Goal: Task Accomplishment & Management: Complete application form

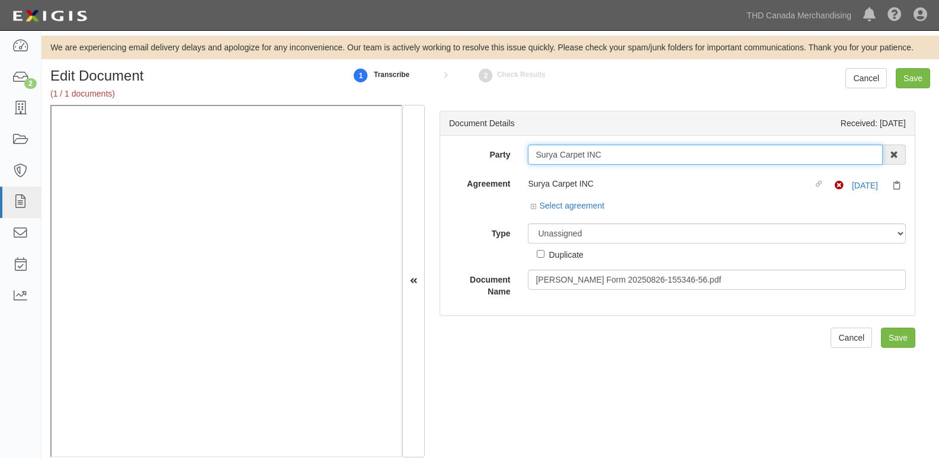
drag, startPoint x: 532, startPoint y: 155, endPoint x: 673, endPoint y: 150, distance: 140.4
click at [673, 150] on input "Surya Carpet INC" at bounding box center [705, 155] width 355 height 20
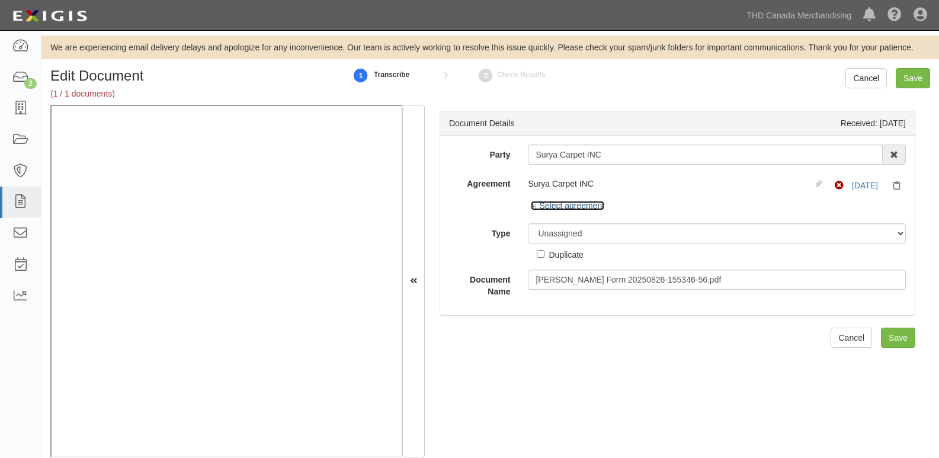
click at [577, 207] on link "Select agreement" at bounding box center [567, 205] width 73 height 9
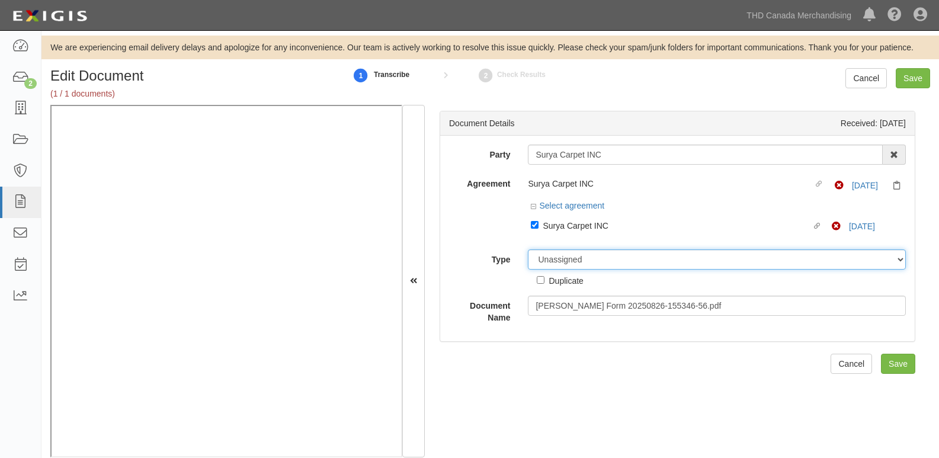
drag, startPoint x: 571, startPoint y: 261, endPoint x: 571, endPoint y: 251, distance: 9.5
click at [571, 261] on select "Unassigned Binder Cancellation Notice Certificate Contract Endorsement Insuranc…" at bounding box center [717, 259] width 378 height 20
select select "CertificateDetail"
click at [528, 249] on select "Unassigned Binder Cancellation Notice Certificate Contract Endorsement Insuranc…" at bounding box center [717, 259] width 378 height 20
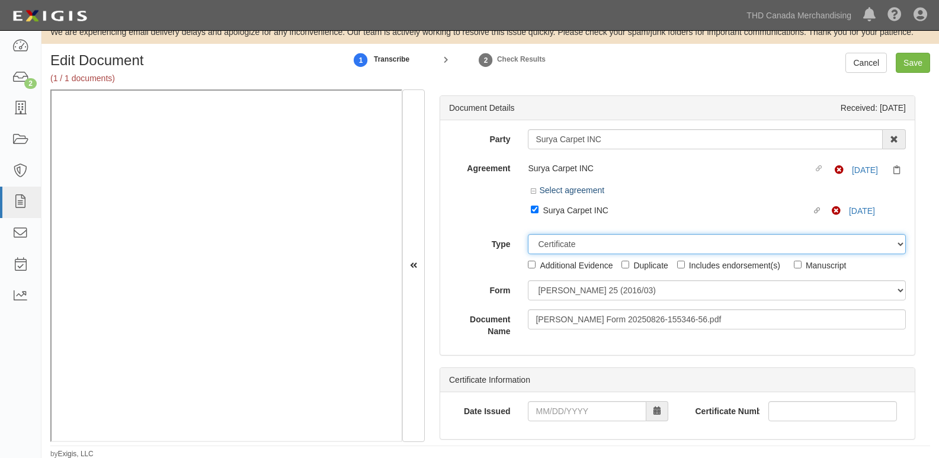
scroll to position [17, 0]
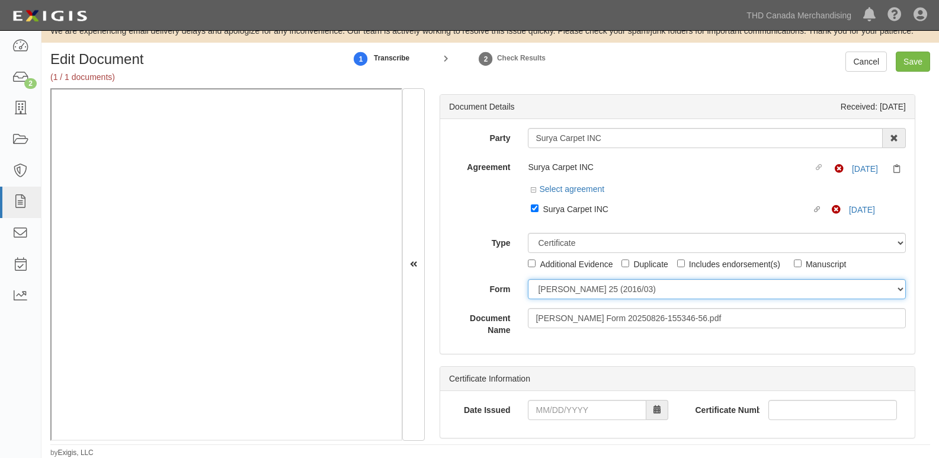
click at [570, 296] on select "ACORD 25 (2016/03) ACORD 101 ACORD 855 NY (2014/05) General" at bounding box center [717, 289] width 378 height 20
select select "GeneralFormDetail"
click at [528, 279] on select "ACORD 25 (2016/03) ACORD 101 ACORD 855 NY (2014/05) General" at bounding box center [717, 289] width 378 height 20
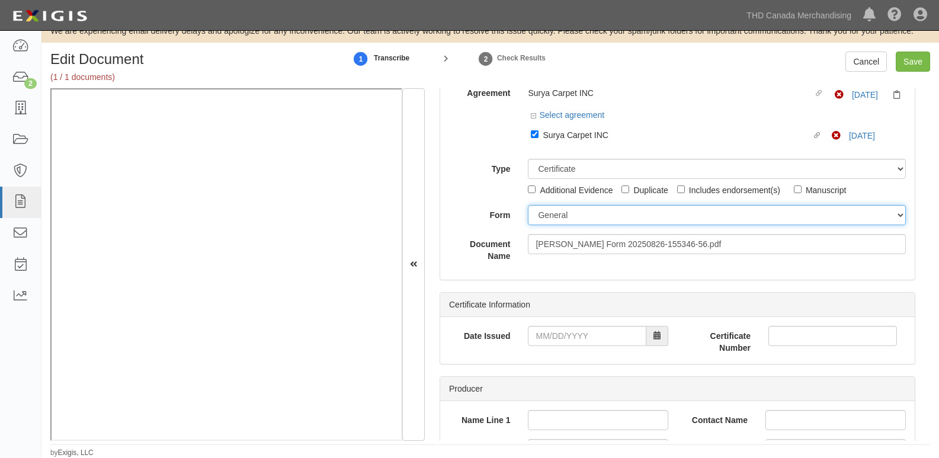
scroll to position [118, 0]
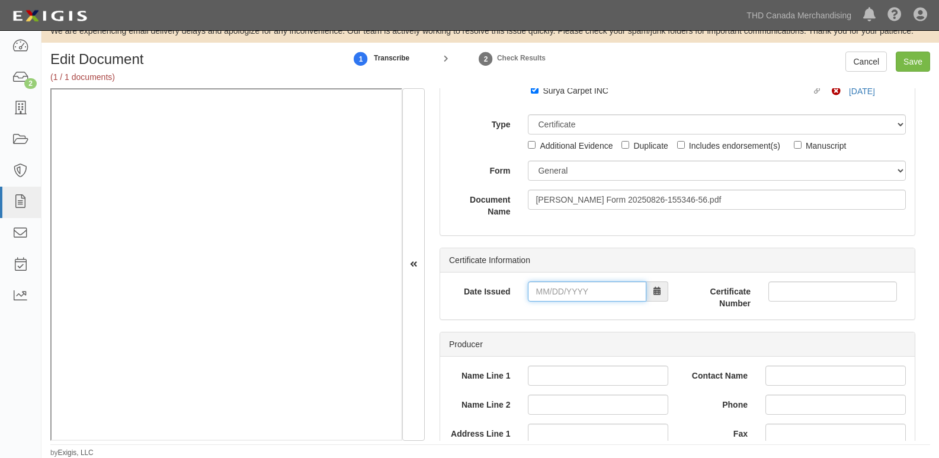
click at [561, 292] on input "Date Issued" at bounding box center [587, 291] width 118 height 20
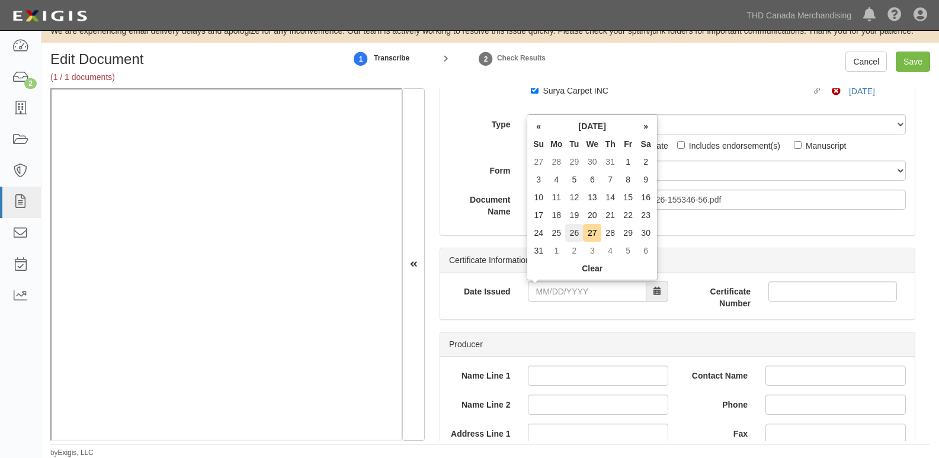
click at [575, 233] on td "26" at bounding box center [574, 233] width 18 height 18
type input "08/26/2025"
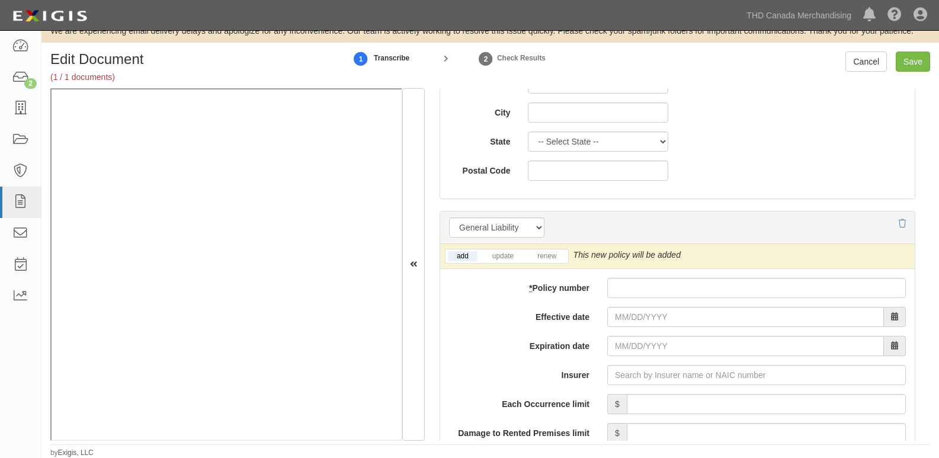
scroll to position [888, 0]
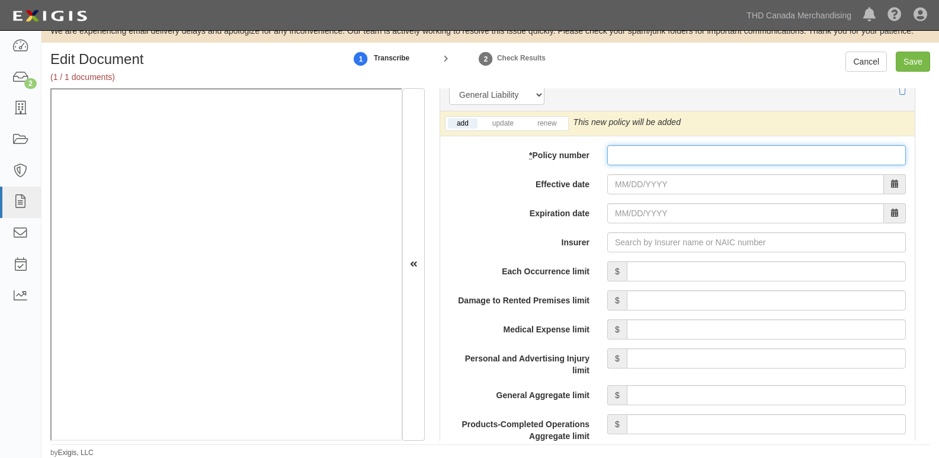
click at [660, 147] on input "* Policy number" at bounding box center [756, 155] width 299 height 20
paste input "20UENAY0VRG"
type input "20UENAY0VRG"
click at [643, 185] on input "Effective date" at bounding box center [745, 184] width 277 height 20
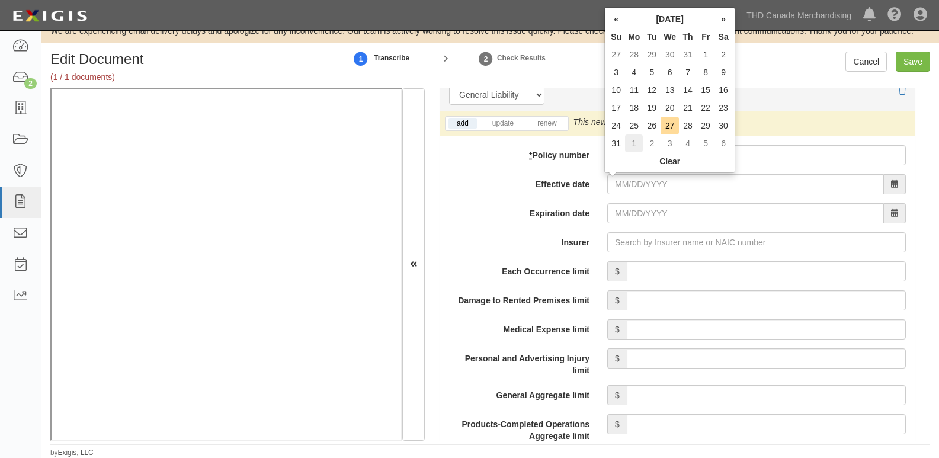
click at [632, 146] on td "1" at bounding box center [634, 143] width 18 height 18
type input "09/01/2025"
type input "09/01/2026"
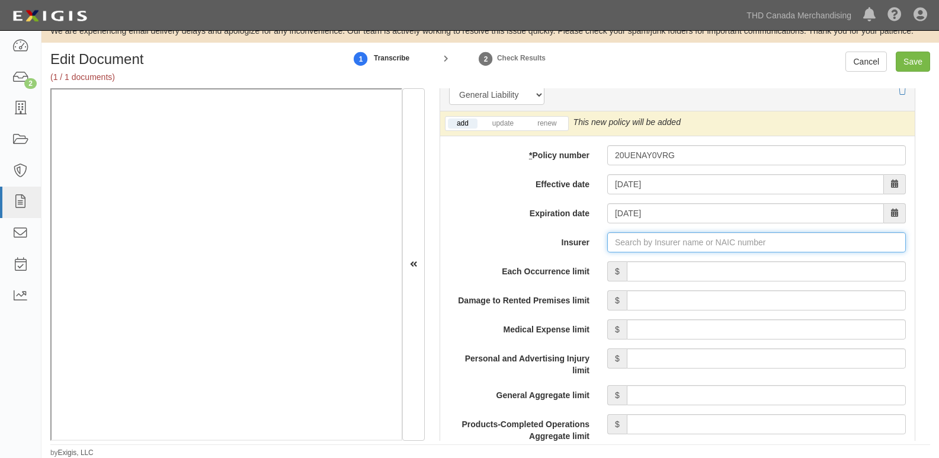
click at [637, 248] on input "Insurer" at bounding box center [756, 242] width 299 height 20
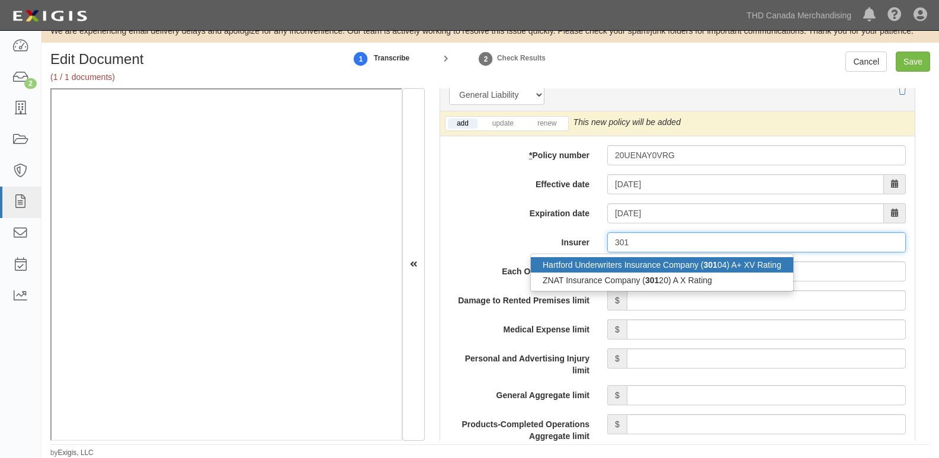
click at [641, 271] on div "Hartford Underwriters Insurance Company ( 301 04) A+ XV Rating" at bounding box center [662, 264] width 262 height 15
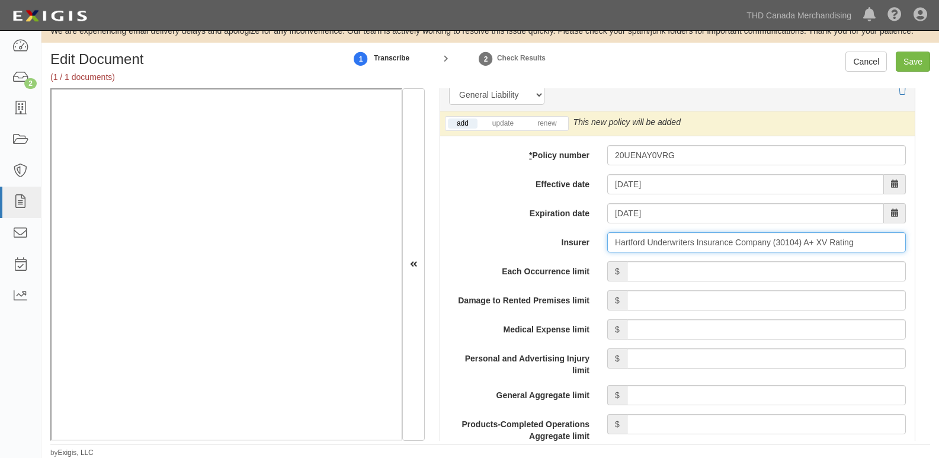
type input "Hartford Underwriters Insurance Company (30104) A+ XV Rating"
click at [648, 273] on input "Each Occurrence limit" at bounding box center [766, 271] width 279 height 20
type input "1,000,000"
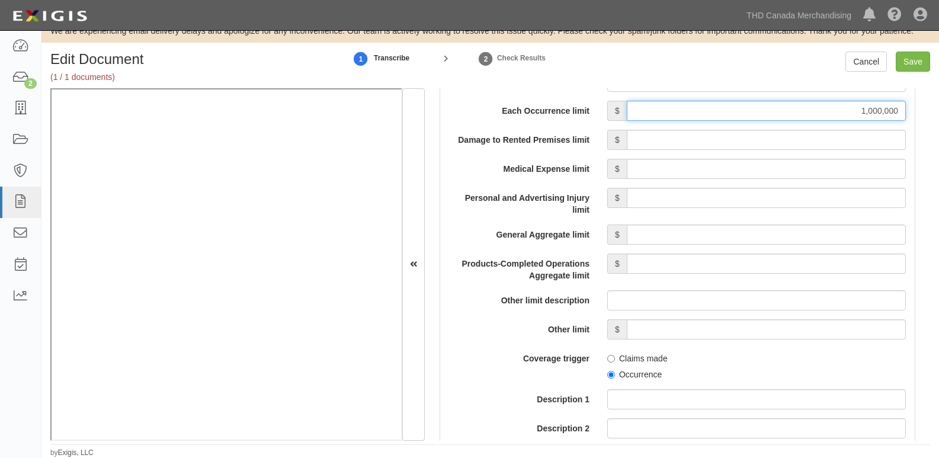
scroll to position [1066, 0]
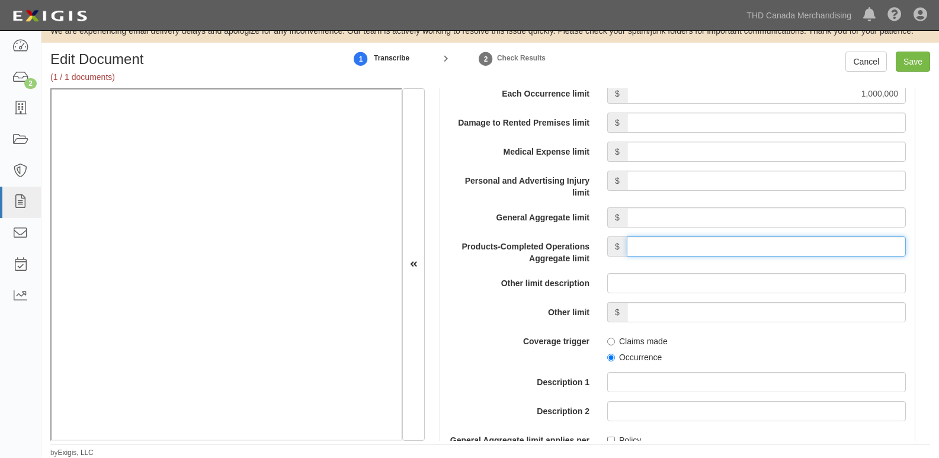
click at [740, 250] on input "Products-Completed Operations Aggregate limit" at bounding box center [766, 246] width 279 height 20
type input "2,000,000"
click at [712, 217] on input "General Aggregate limit" at bounding box center [766, 217] width 279 height 20
type input "2,000,000"
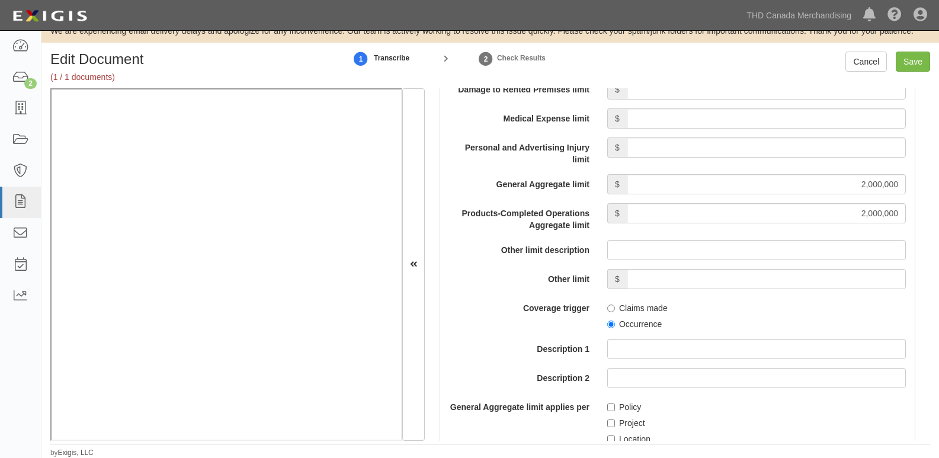
scroll to position [1185, 0]
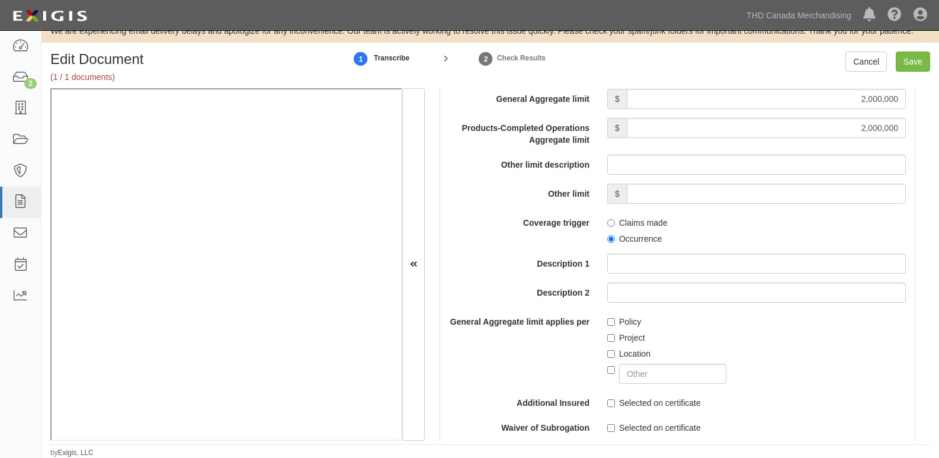
click at [647, 233] on label "Occurrence" at bounding box center [634, 239] width 54 height 12
click at [615, 235] on input "Occurrence" at bounding box center [611, 239] width 8 height 8
radio input "true"
click at [614, 319] on label "Policy" at bounding box center [624, 322] width 34 height 12
click at [614, 319] on input "Policy" at bounding box center [611, 322] width 8 height 8
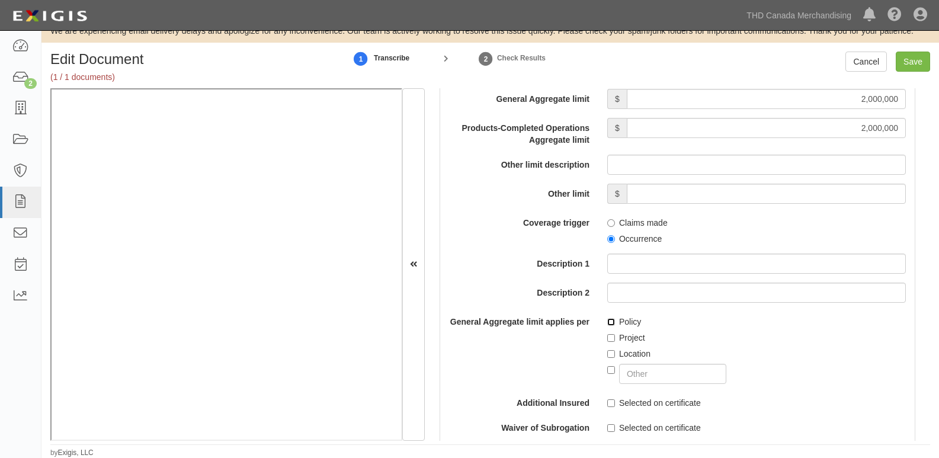
checkbox input "true"
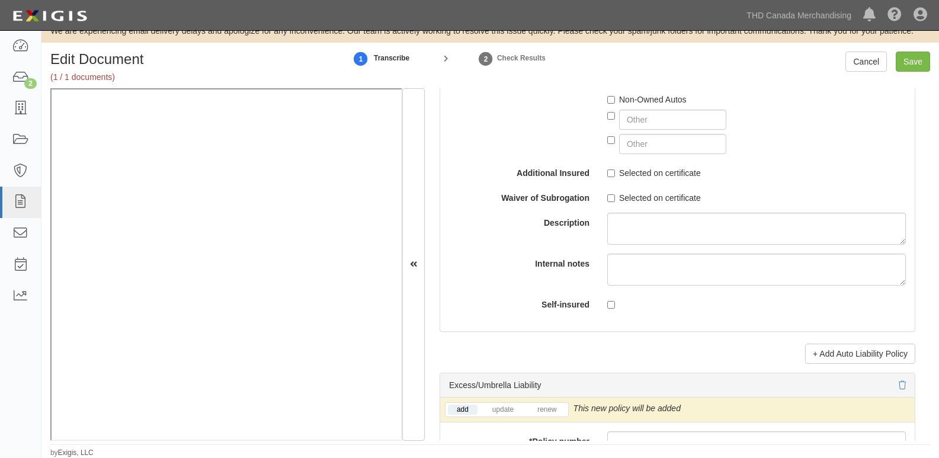
scroll to position [2369, 0]
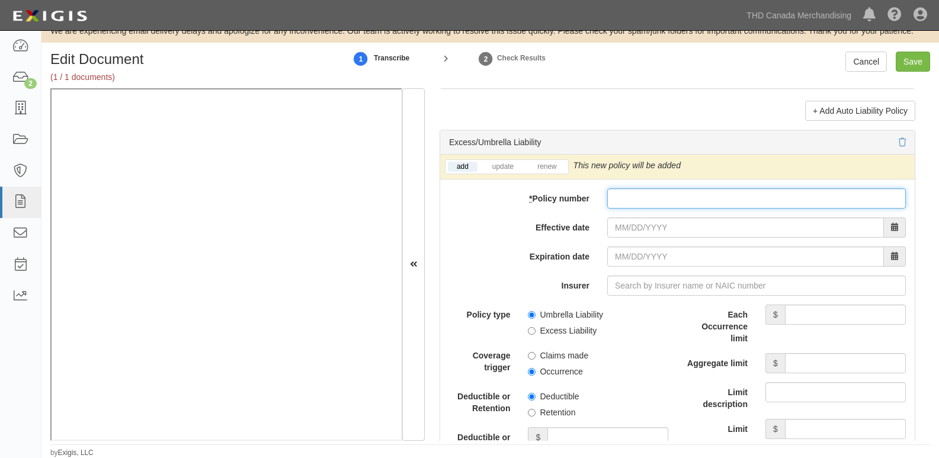
click at [629, 194] on input "* Policy number" at bounding box center [756, 198] width 299 height 20
paste input "20RHUAZ3BP3"
type input "20RHUAZ3BP3"
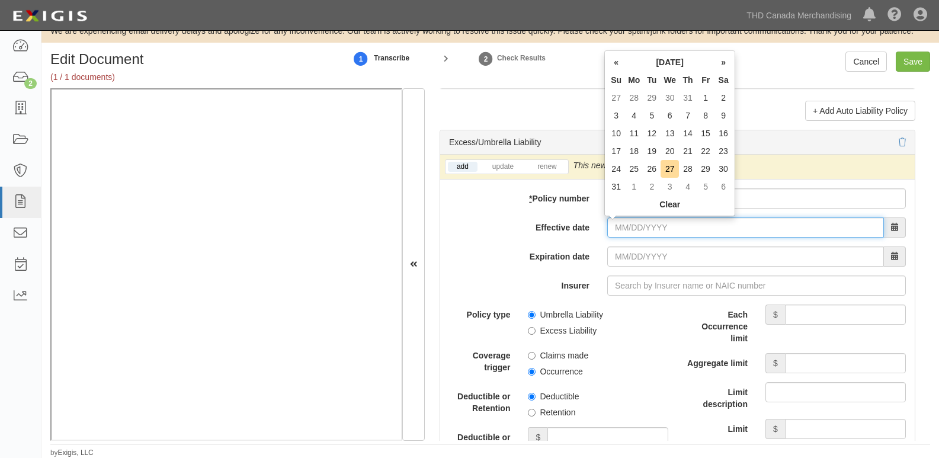
click at [630, 225] on input "Effective date" at bounding box center [745, 227] width 277 height 20
click at [637, 187] on td "1" at bounding box center [634, 187] width 18 height 18
type input "09/01/2025"
type input "09/01/2026"
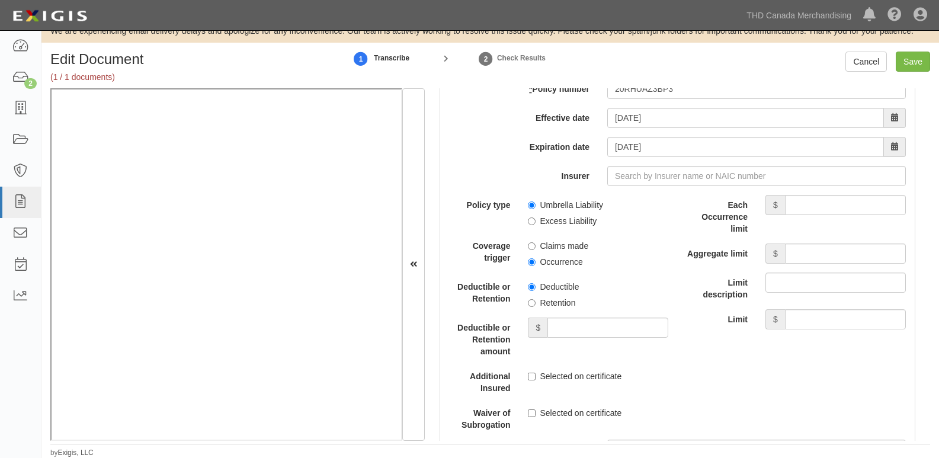
scroll to position [2488, 0]
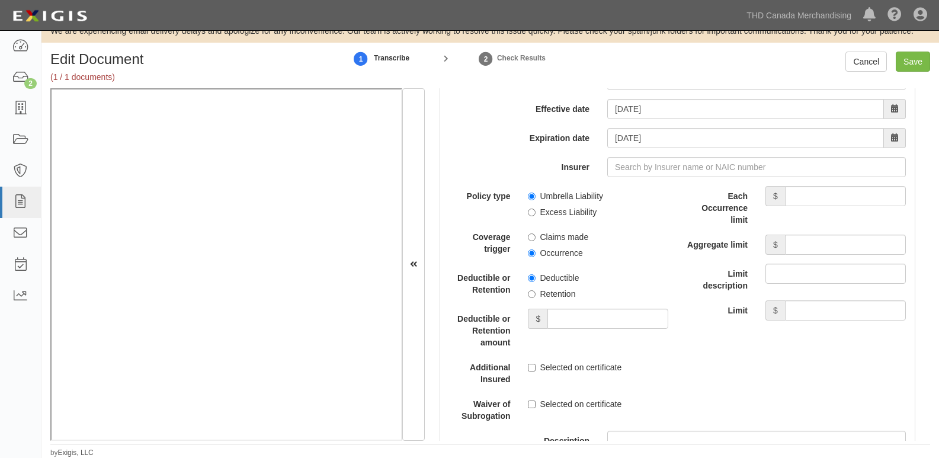
click at [548, 194] on label "Umbrella Liability" at bounding box center [565, 196] width 75 height 12
click at [535, 194] on input "Umbrella Liability" at bounding box center [532, 196] width 8 height 8
radio input "true"
click at [552, 256] on label "Occurrence" at bounding box center [555, 253] width 54 height 12
click at [535, 256] on input "Occurrence" at bounding box center [532, 253] width 8 height 8
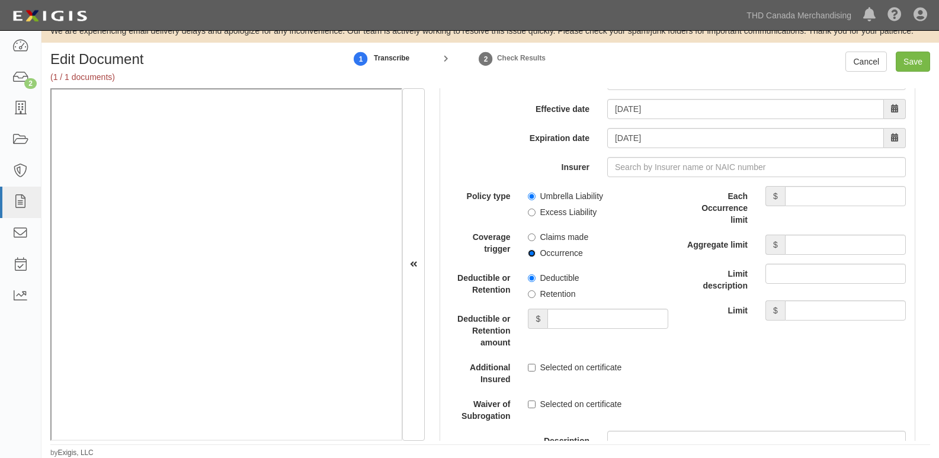
radio input "true"
click at [559, 293] on label "Retention" at bounding box center [551, 294] width 47 height 12
click at [535, 293] on input "Retention" at bounding box center [532, 294] width 8 height 8
radio input "true"
click at [561, 317] on input "Deductible or Retention amount" at bounding box center [607, 319] width 121 height 20
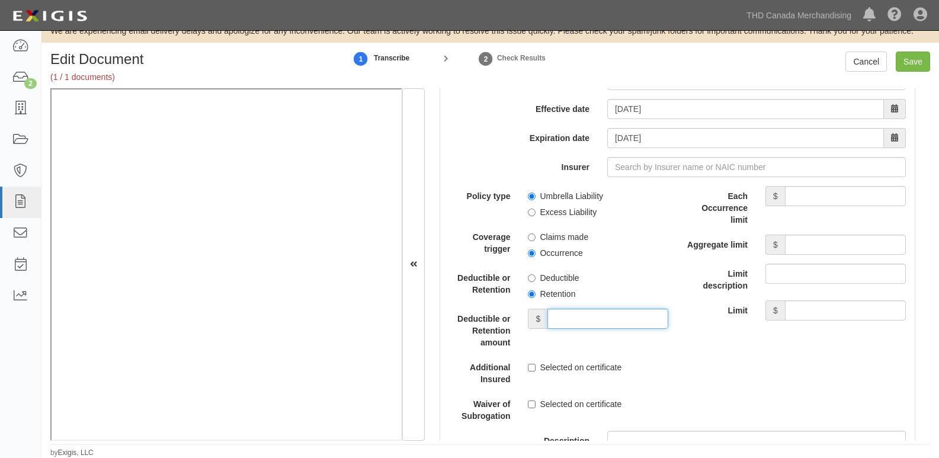
type input "10,000"
click at [826, 206] on input "Each Occurrence limit" at bounding box center [845, 196] width 121 height 20
type input "20,000,000"
click at [797, 255] on div "Aggregate limit $" at bounding box center [796, 245] width 237 height 20
click at [798, 251] on input "Aggregate limit" at bounding box center [845, 245] width 121 height 20
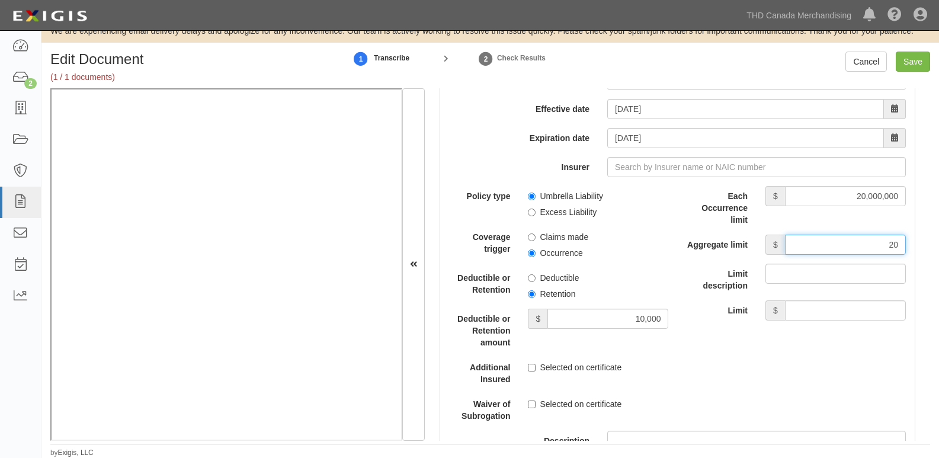
type input "20,000,000"
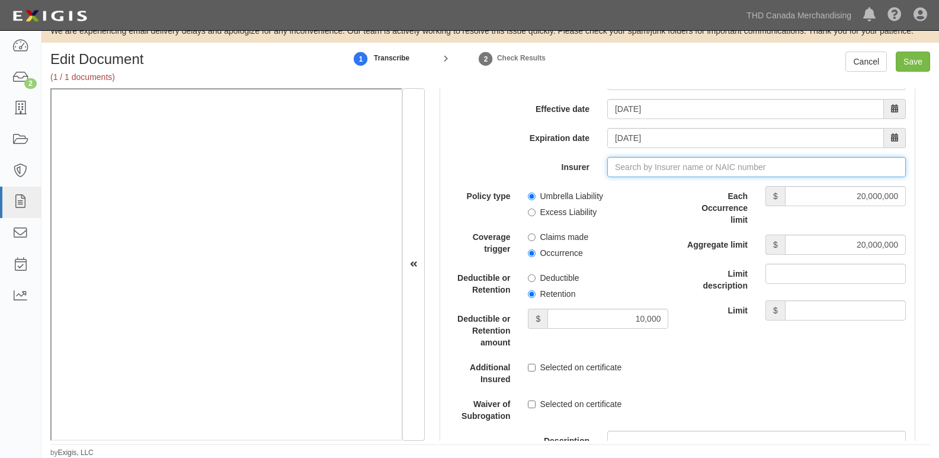
click at [651, 171] on input "Insurer" at bounding box center [756, 167] width 299 height 20
type input "21st Century Advantage Insurance Company (25232) NR Rating"
type input "2"
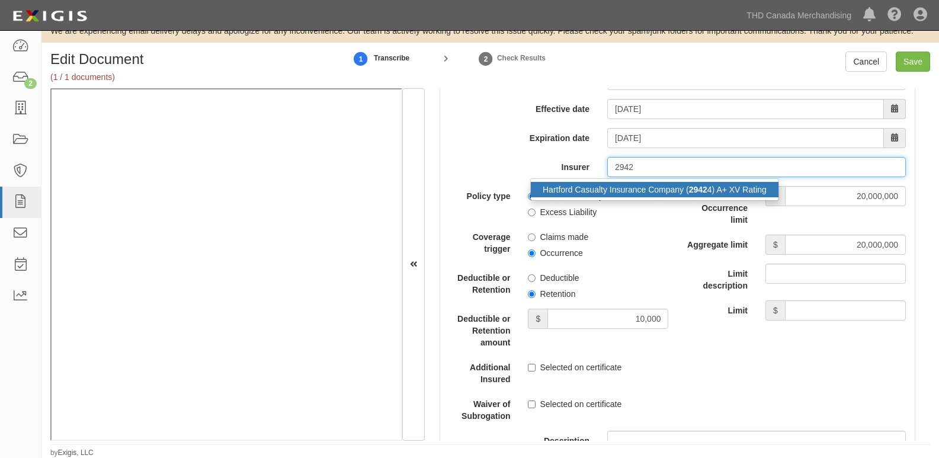
click at [654, 187] on div "Hartford Casualty Insurance Company ( 2942 4) A+ XV Rating" at bounding box center [655, 189] width 248 height 15
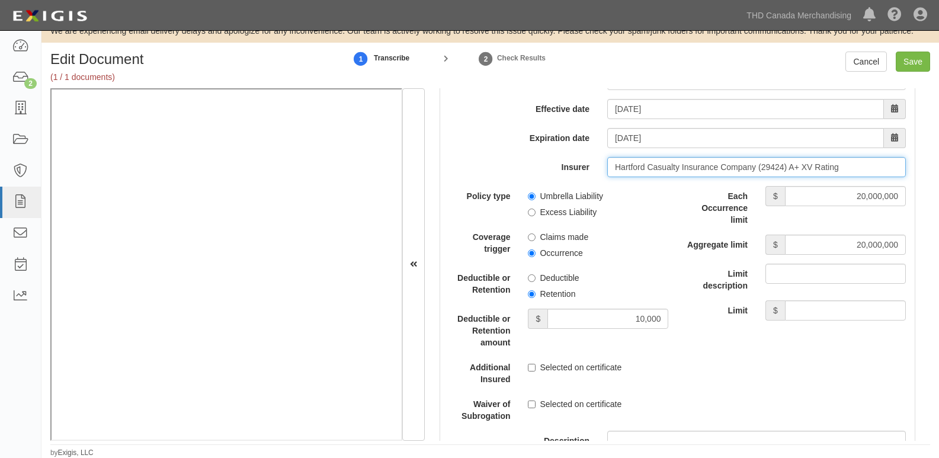
type input "Hartford Casualty Insurance Company (29424) A+ XV Rating"
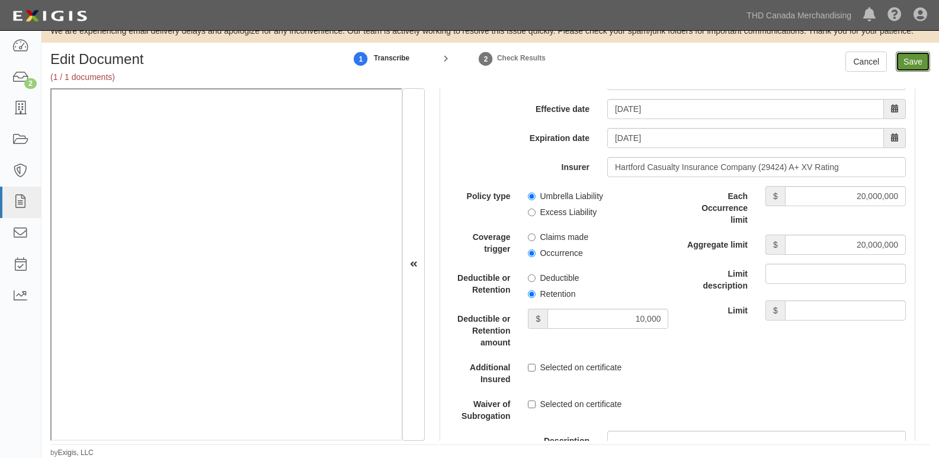
click at [920, 59] on input "Save" at bounding box center [913, 62] width 34 height 20
type input "1000000"
type input "2000000"
type input "10000"
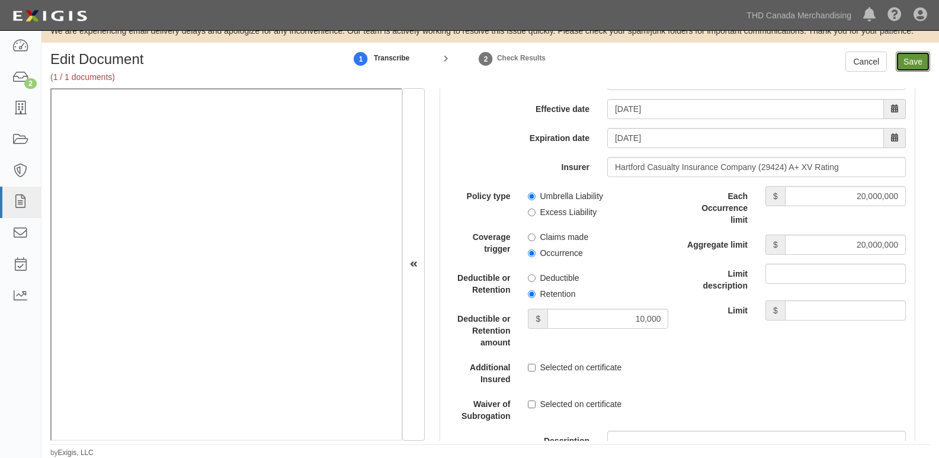
type input "20000000"
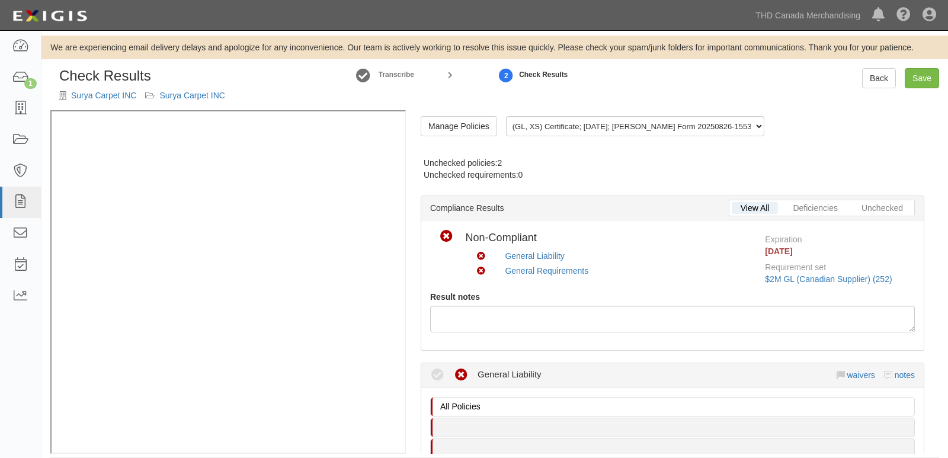
select select
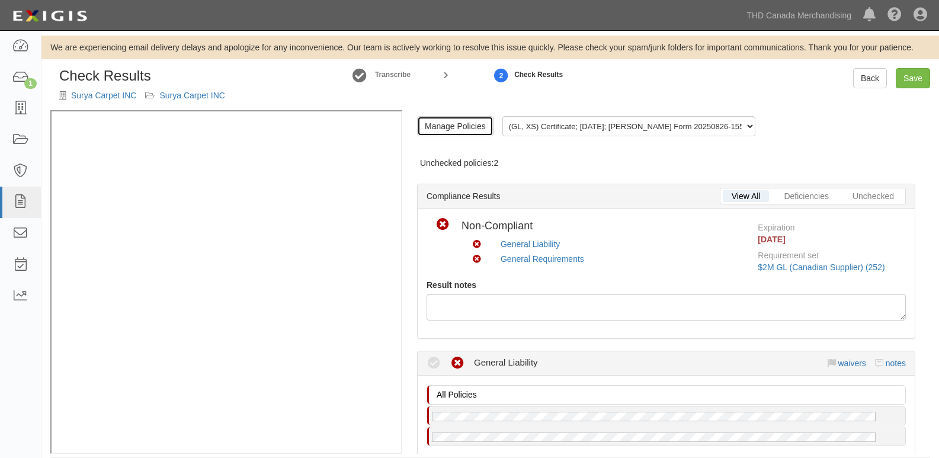
click at [469, 128] on link "Manage Policies" at bounding box center [455, 126] width 76 height 20
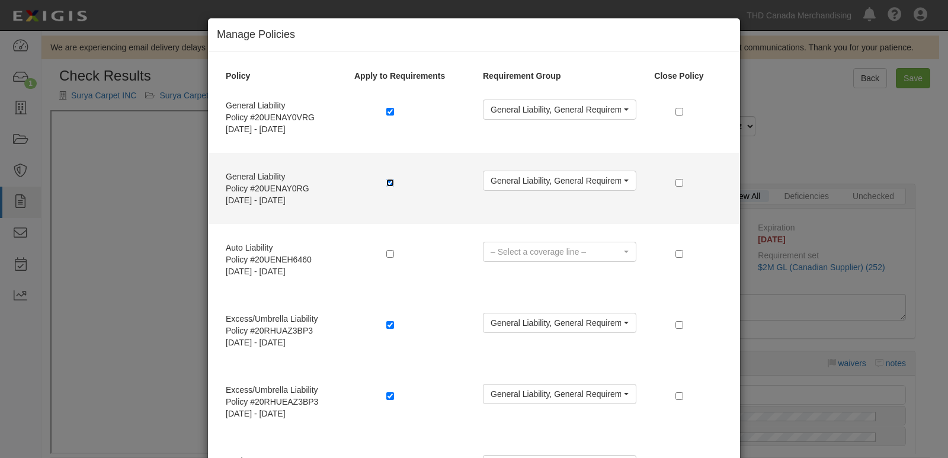
click at [387, 182] on input "checkbox" at bounding box center [390, 183] width 8 height 8
checkbox input "false"
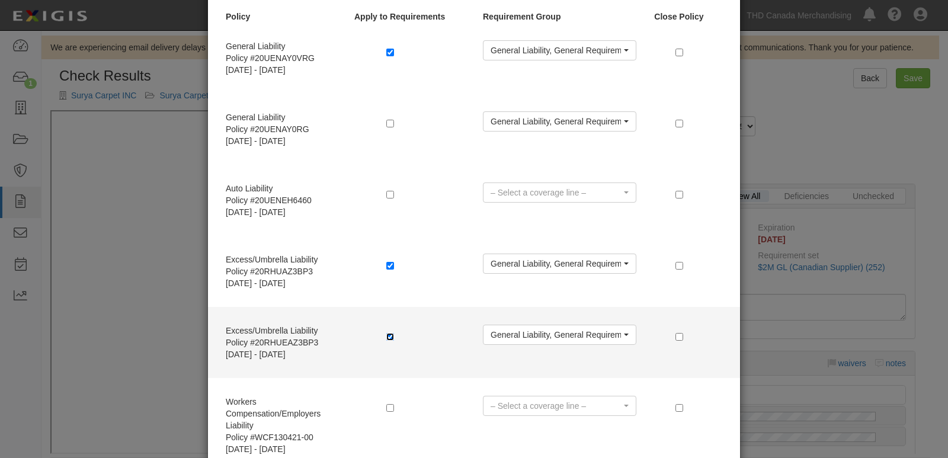
click at [386, 336] on input "checkbox" at bounding box center [390, 337] width 8 height 8
checkbox input "false"
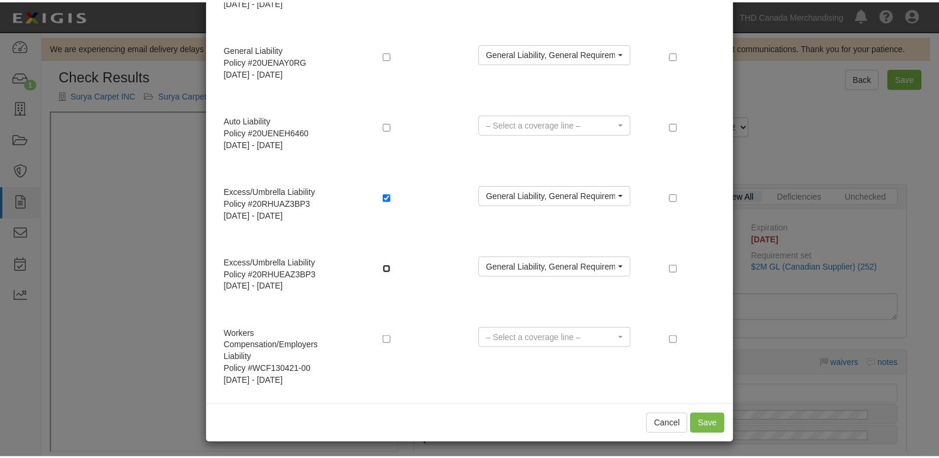
scroll to position [131, 0]
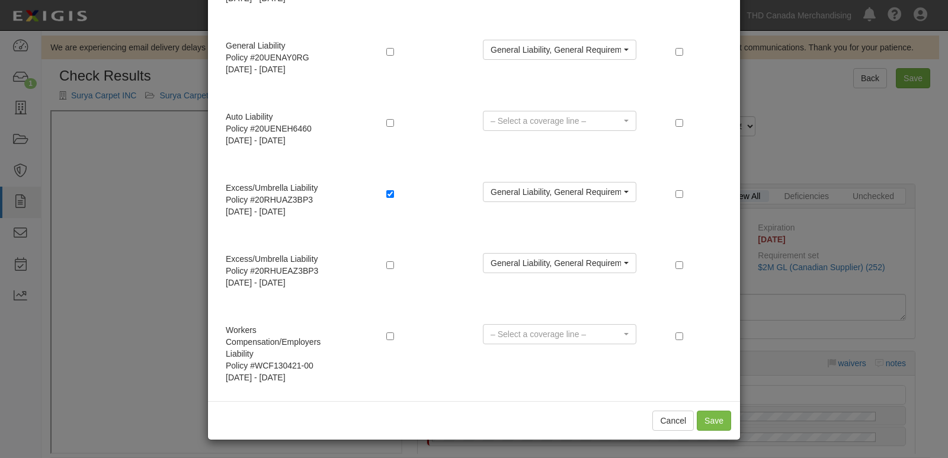
click at [690, 421] on div "Cancel Save" at bounding box center [474, 420] width 532 height 38
click at [718, 416] on button "Save" at bounding box center [714, 420] width 34 height 20
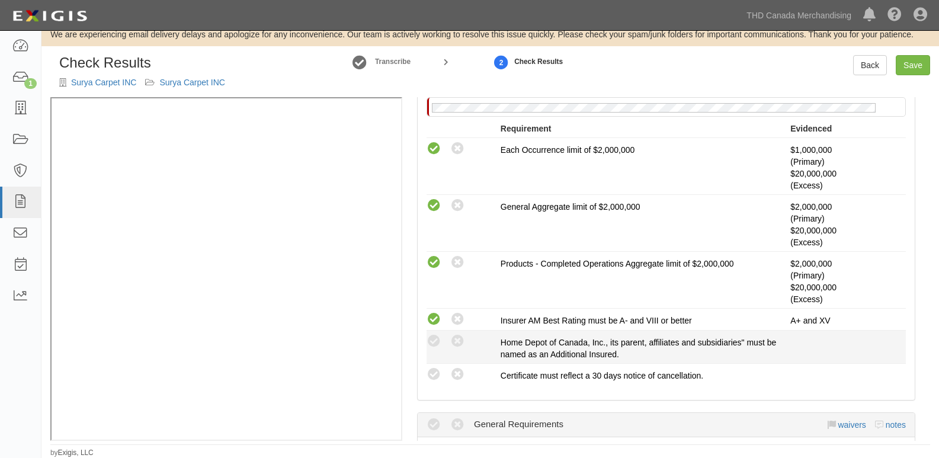
scroll to position [296, 0]
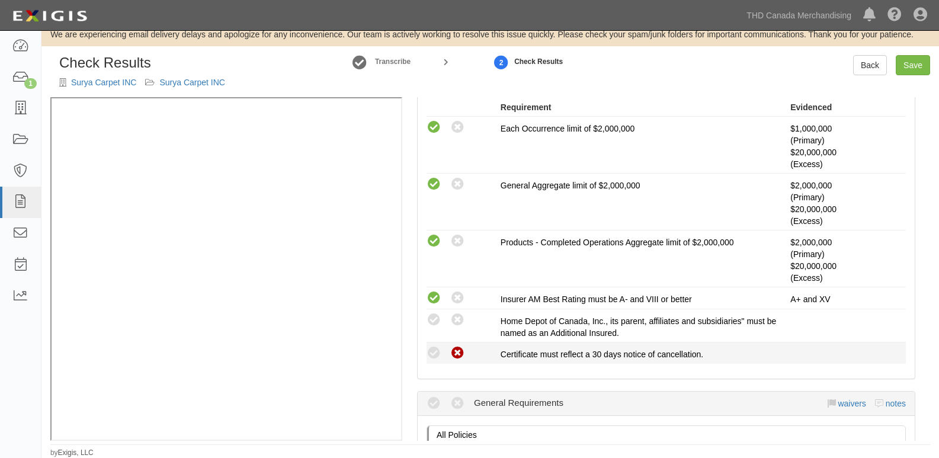
click at [452, 353] on icon at bounding box center [457, 353] width 15 height 15
radio input "true"
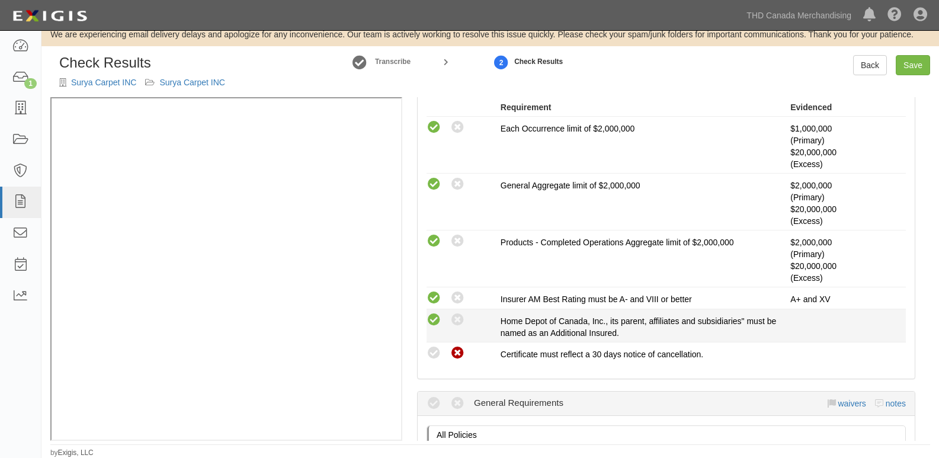
click at [434, 321] on icon at bounding box center [433, 320] width 15 height 15
radio input "true"
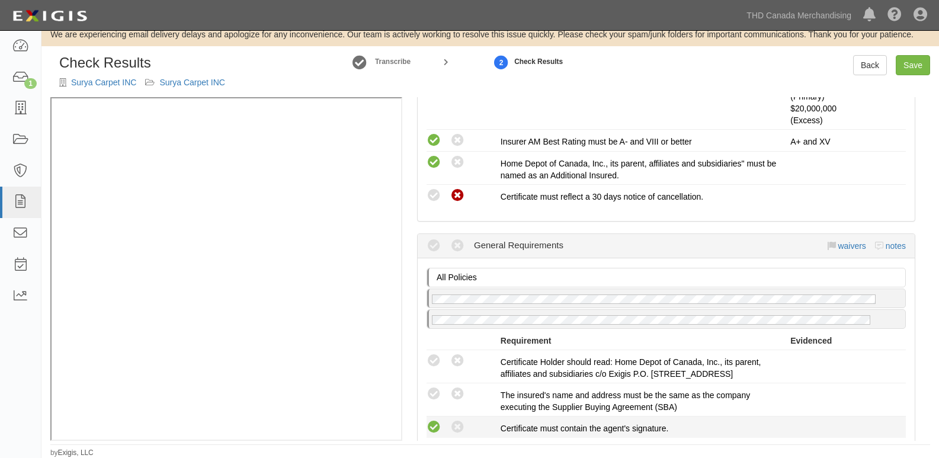
scroll to position [533, 0]
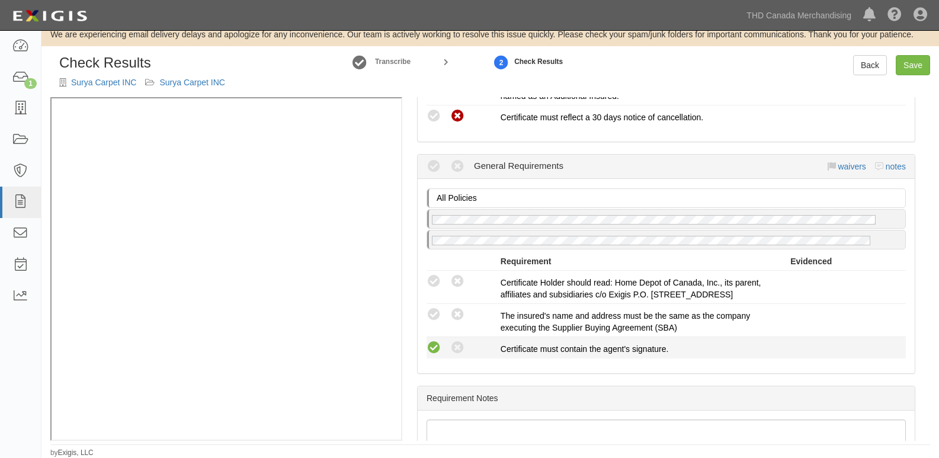
click at [433, 344] on icon at bounding box center [433, 348] width 15 height 15
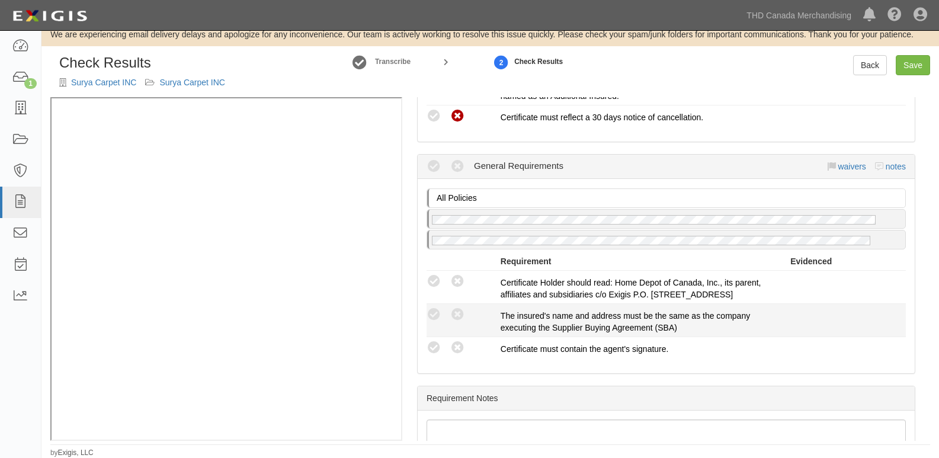
radio input "true"
drag, startPoint x: 433, startPoint y: 318, endPoint x: 433, endPoint y: 305, distance: 13.0
click at [433, 317] on icon at bounding box center [433, 314] width 15 height 15
radio input "true"
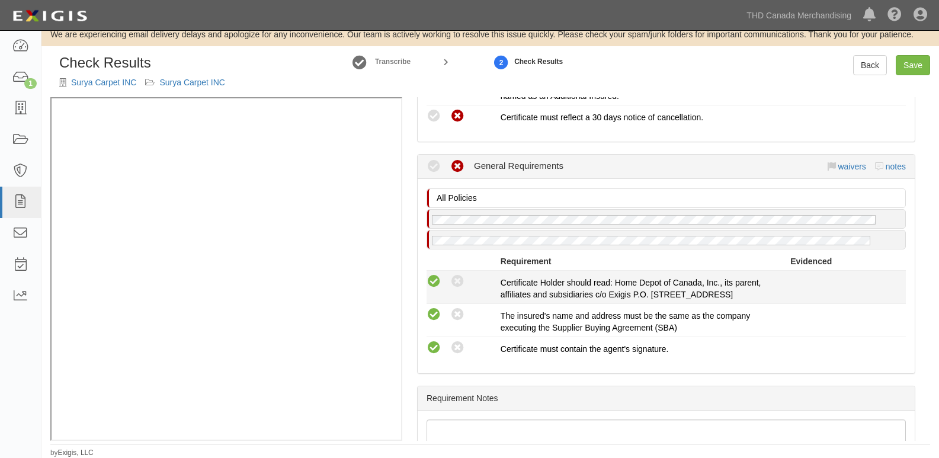
click at [432, 284] on icon at bounding box center [433, 281] width 15 height 15
radio input "true"
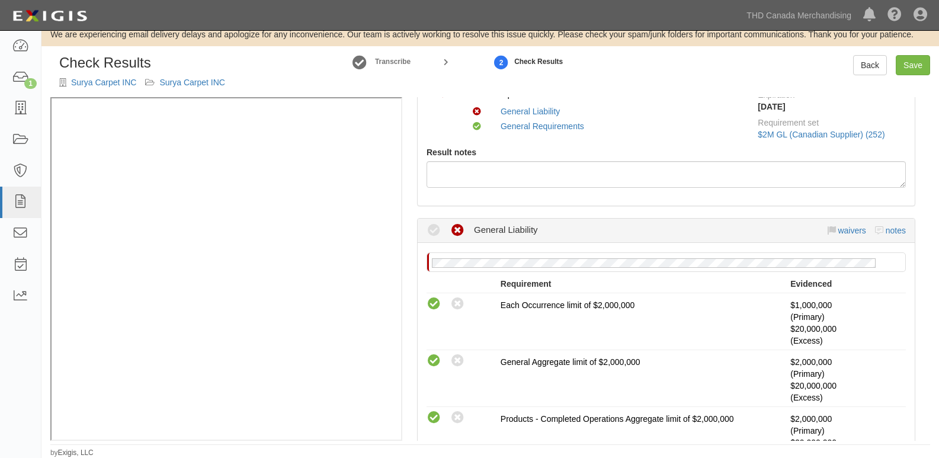
scroll to position [118, 0]
click at [843, 231] on link "waivers" at bounding box center [851, 231] width 28 height 9
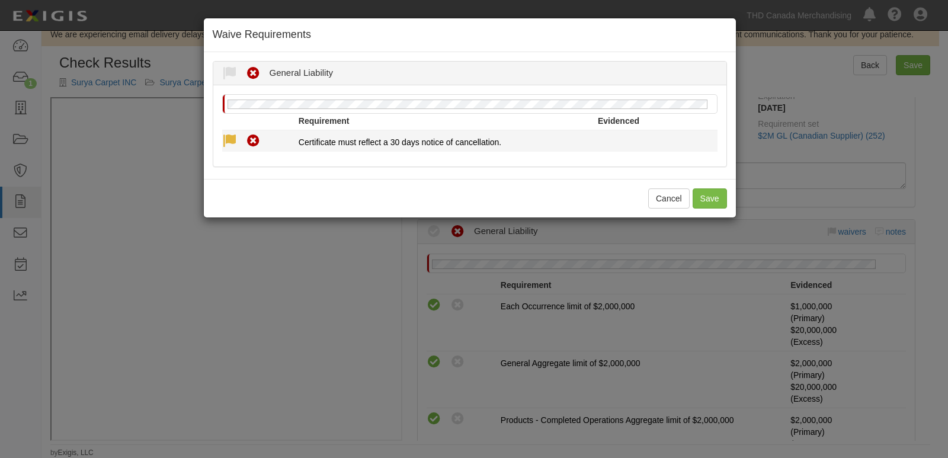
click at [230, 137] on icon at bounding box center [229, 141] width 15 height 15
radio input "true"
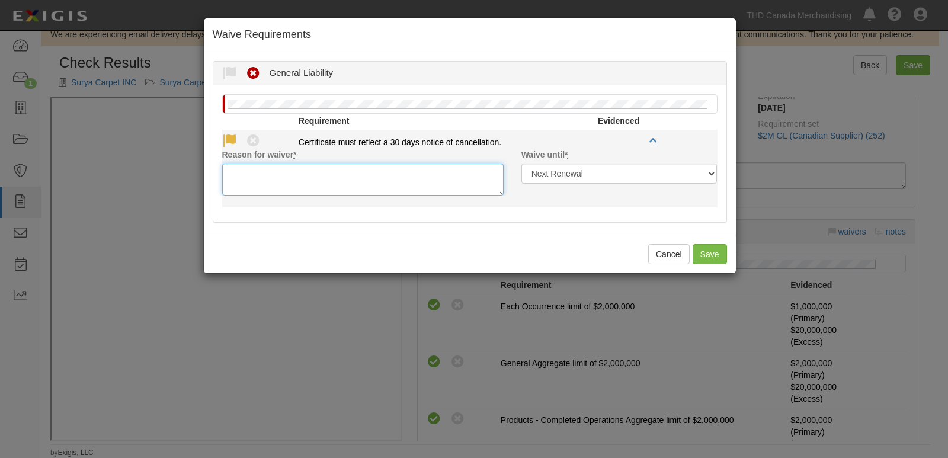
drag, startPoint x: 245, startPoint y: 185, endPoint x: 256, endPoint y: 166, distance: 21.5
click at [247, 183] on textarea "Reason for waiver *" at bounding box center [362, 179] width 281 height 32
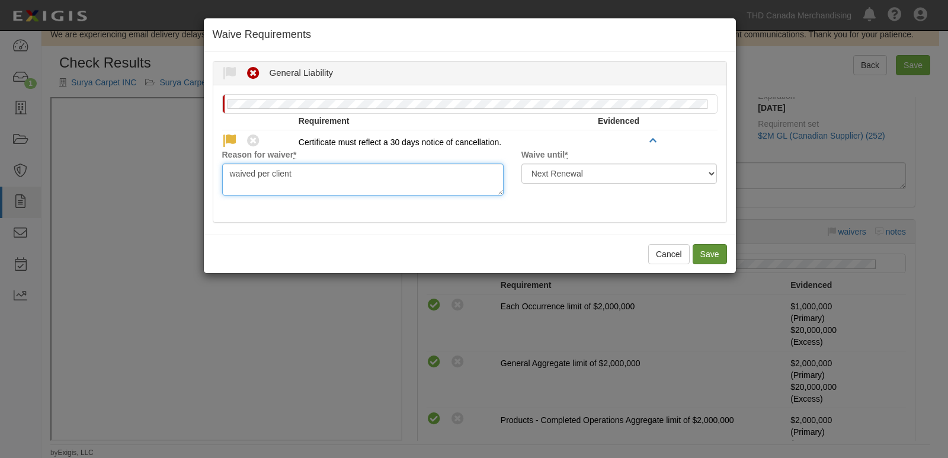
type textarea "waived per client"
click at [717, 254] on button "Save" at bounding box center [709, 254] width 34 height 20
radio input "true"
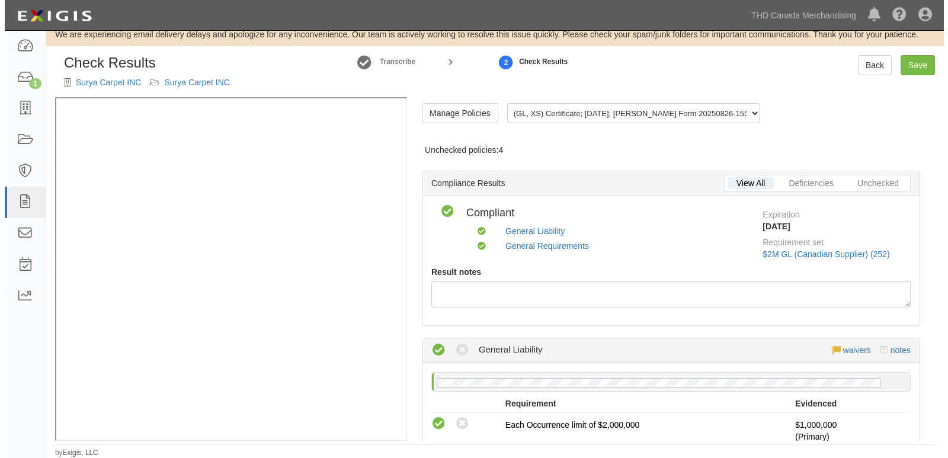
scroll to position [0, 0]
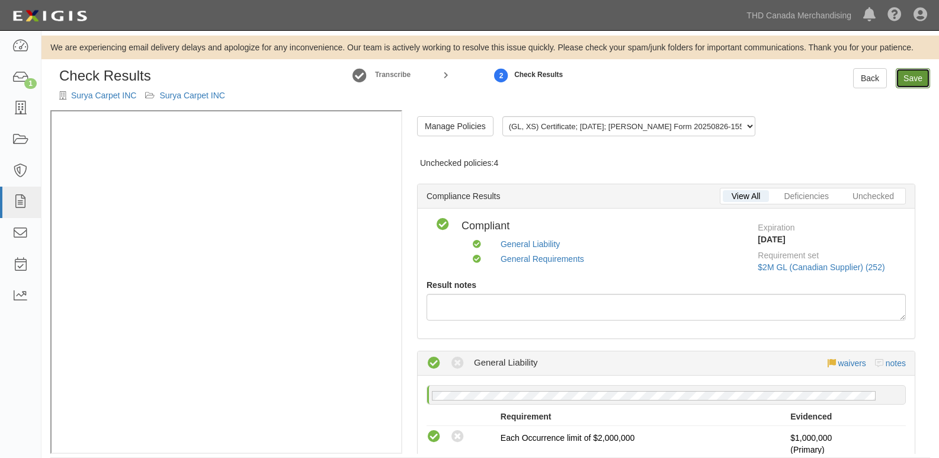
click at [925, 76] on link "Save" at bounding box center [913, 78] width 34 height 20
radio input "true"
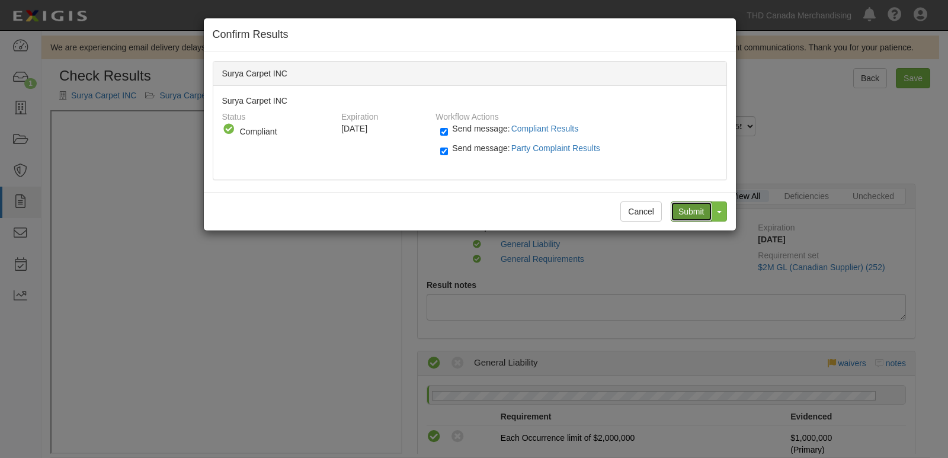
click at [699, 207] on input "Submit" at bounding box center [690, 211] width 41 height 20
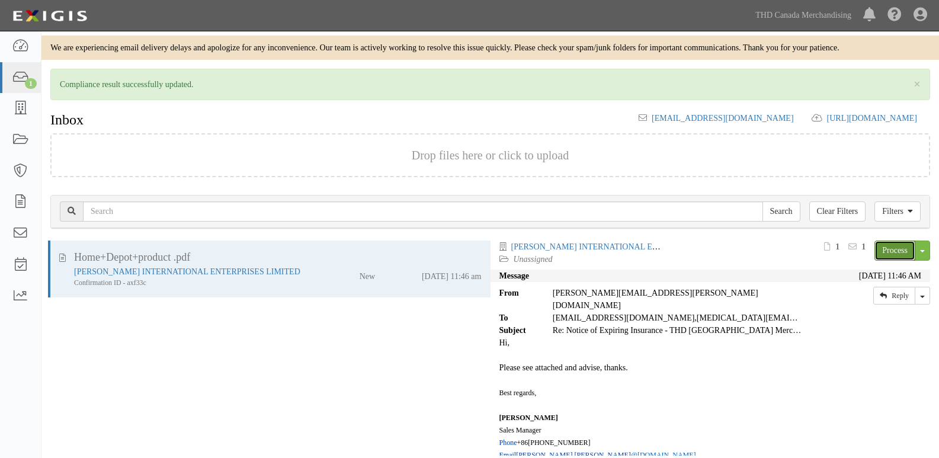
click at [894, 261] on link "Process" at bounding box center [894, 250] width 41 height 20
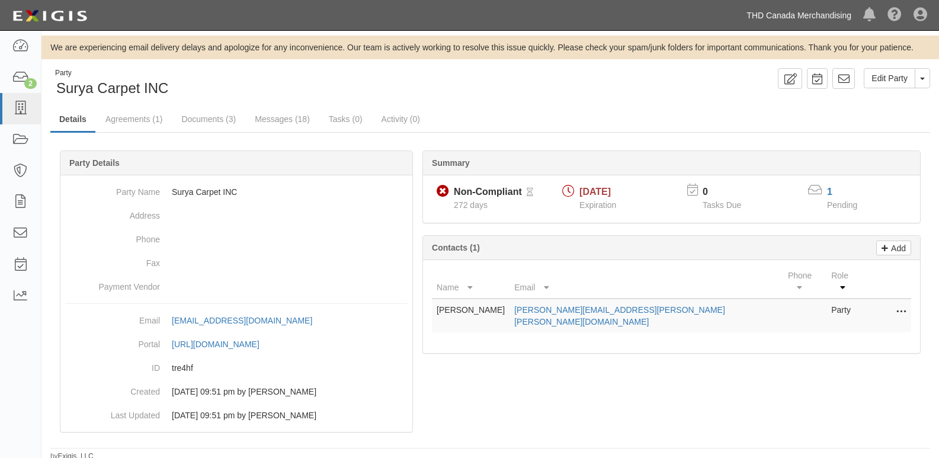
click at [771, 23] on link "THD Canada Merchandising" at bounding box center [798, 16] width 117 height 24
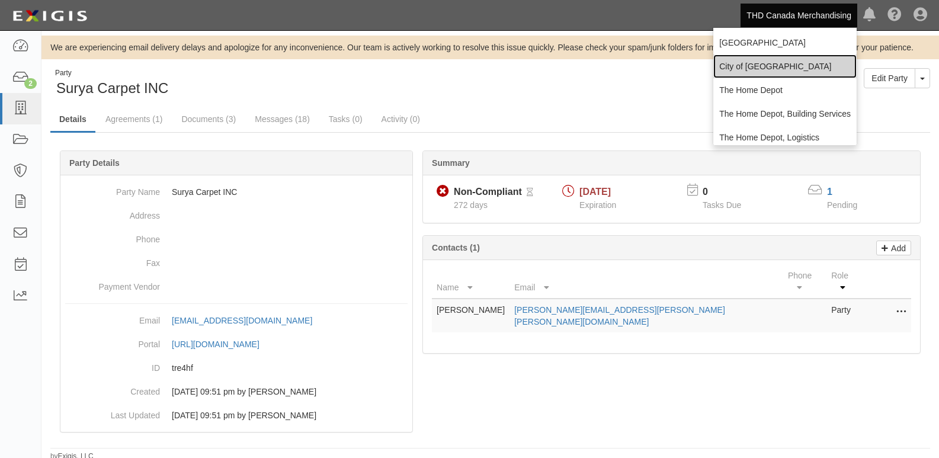
click at [823, 60] on link "City of [GEOGRAPHIC_DATA]" at bounding box center [784, 66] width 143 height 24
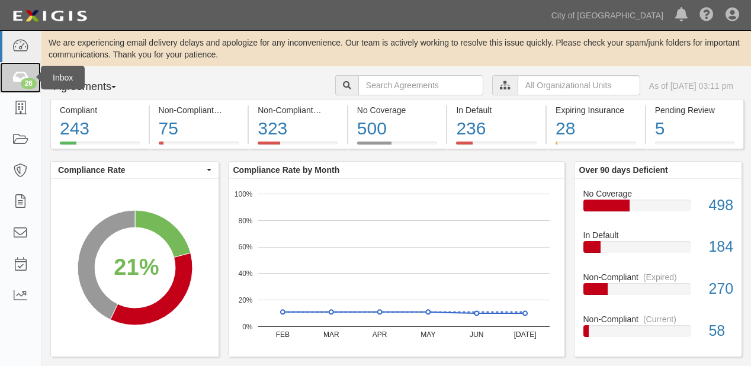
click at [24, 69] on link "26" at bounding box center [20, 77] width 41 height 31
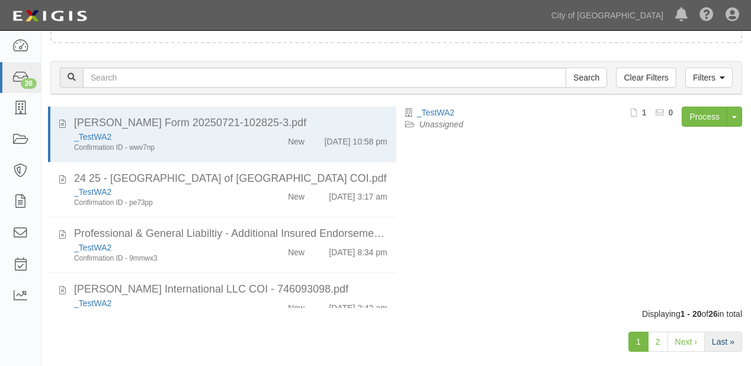
scroll to position [118, 0]
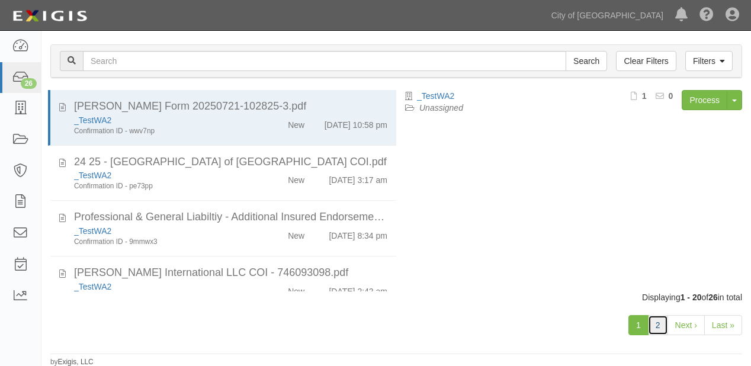
click at [653, 327] on link "2" at bounding box center [658, 325] width 20 height 20
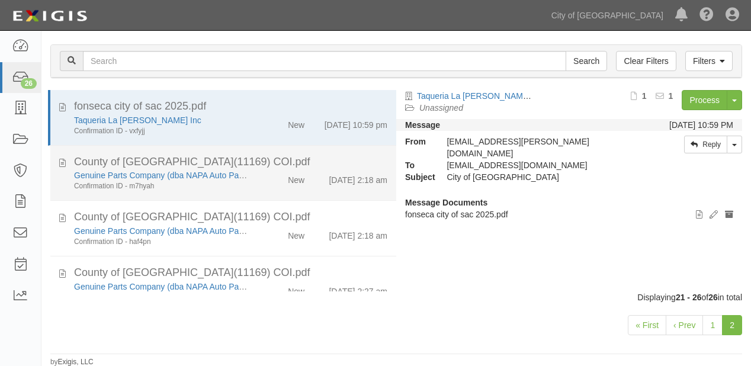
click at [294, 168] on div "County of [GEOGRAPHIC_DATA](11169) COI.pdf" at bounding box center [230, 162] width 313 height 15
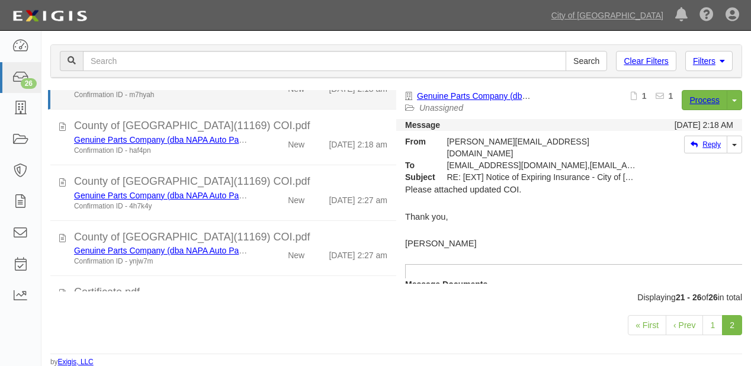
scroll to position [95, 0]
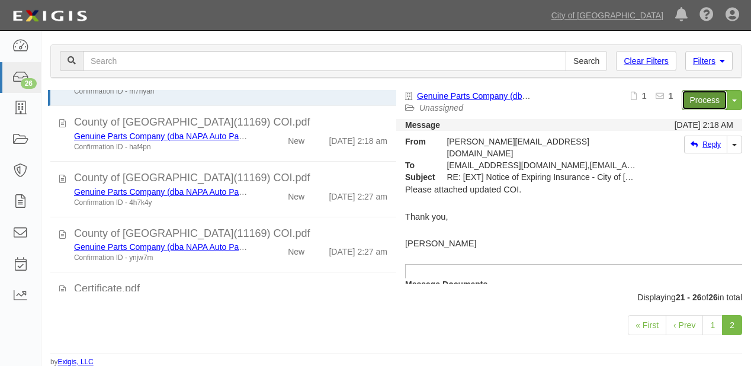
click at [701, 101] on link "Process" at bounding box center [705, 100] width 46 height 20
click at [616, 20] on link "City of [GEOGRAPHIC_DATA]" at bounding box center [607, 16] width 124 height 24
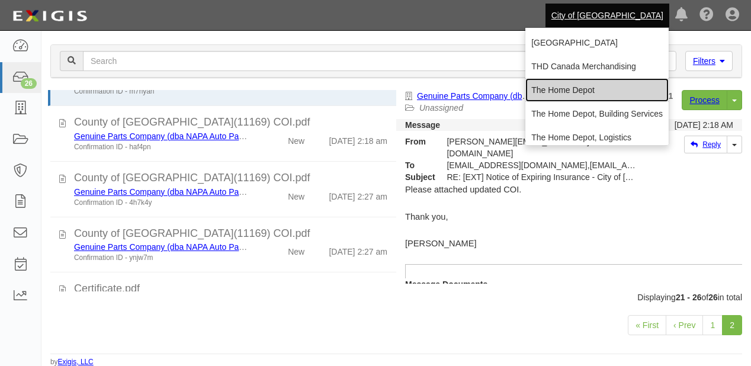
click at [576, 91] on link "The Home Depot" at bounding box center [596, 90] width 143 height 24
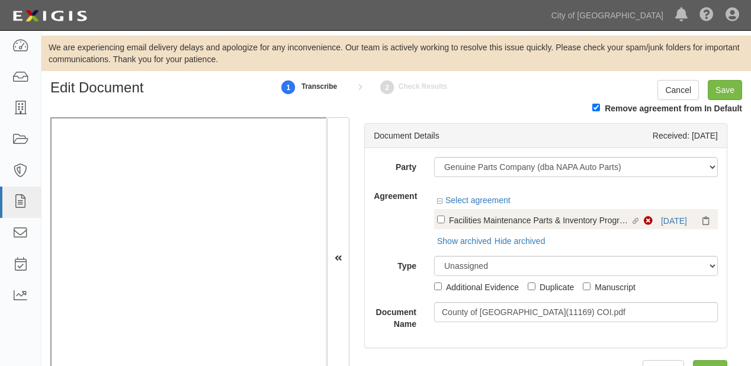
click at [670, 216] on div "Non-Compliant [DATE]" at bounding box center [679, 221] width 71 height 12
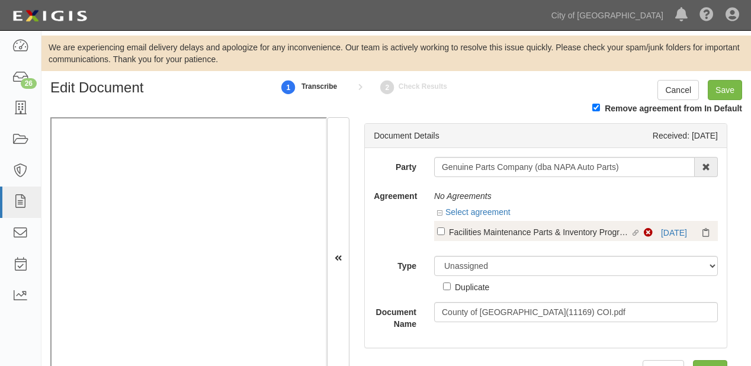
click at [609, 234] on div "Facilities Maintenance Parts & Inventory Program 2020 (2020-1443)" at bounding box center [539, 231] width 181 height 13
click at [445, 234] on input "Linked agreement Facilities Maintenance Parts & Inventory Program 2020 (2020-14…" at bounding box center [441, 231] width 8 height 8
checkbox input "true"
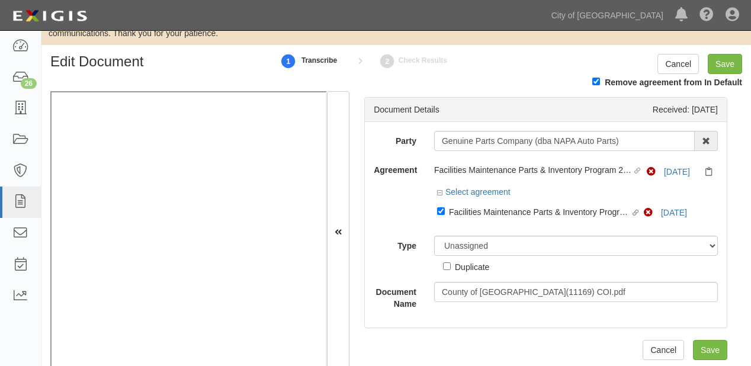
scroll to position [50, 0]
